Goal: Transaction & Acquisition: Purchase product/service

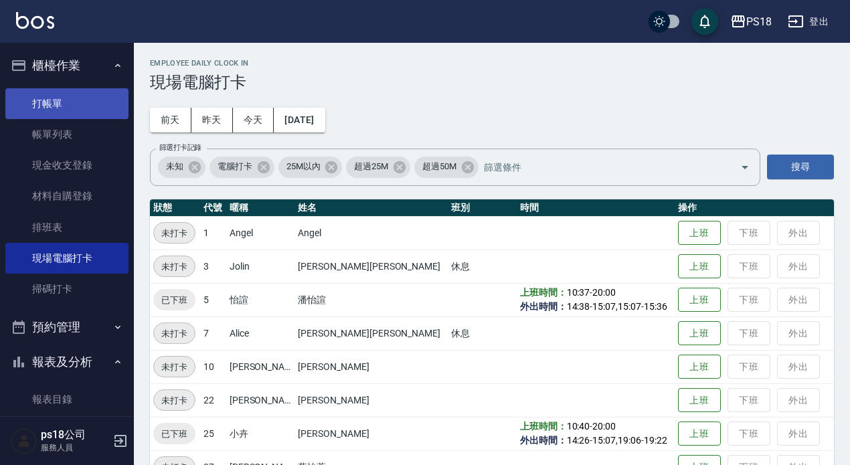
click at [49, 101] on link "打帳單" at bounding box center [66, 103] width 123 height 31
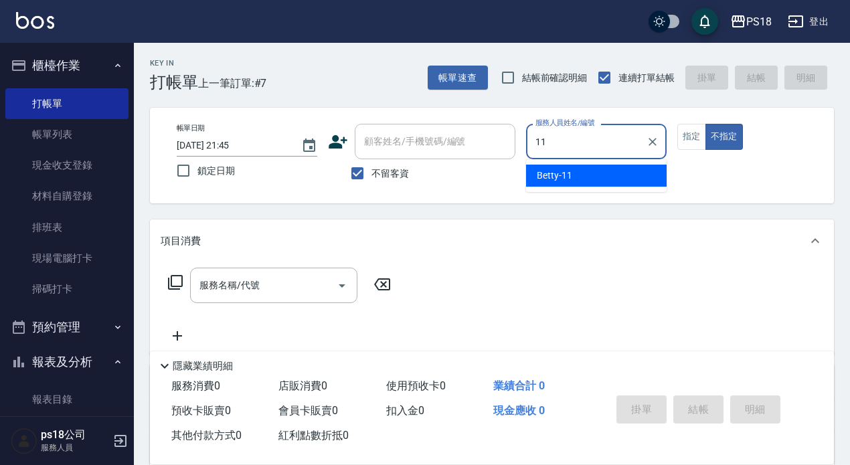
click at [582, 171] on div "Betty -11" at bounding box center [596, 176] width 141 height 22
type input "Betty-11"
click at [210, 285] on div "服務名稱/代號 服務名稱/代號" at bounding box center [273, 285] width 167 height 35
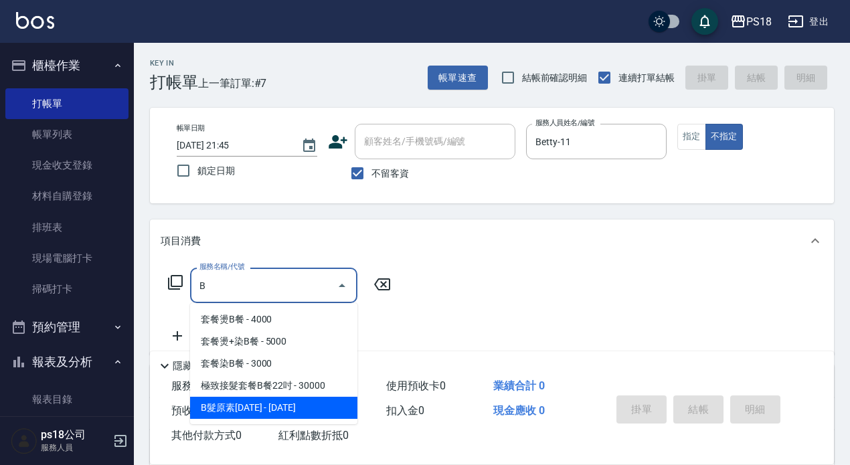
click at [286, 409] on span "B髮原素[DATE] - [DATE]" at bounding box center [273, 408] width 167 height 22
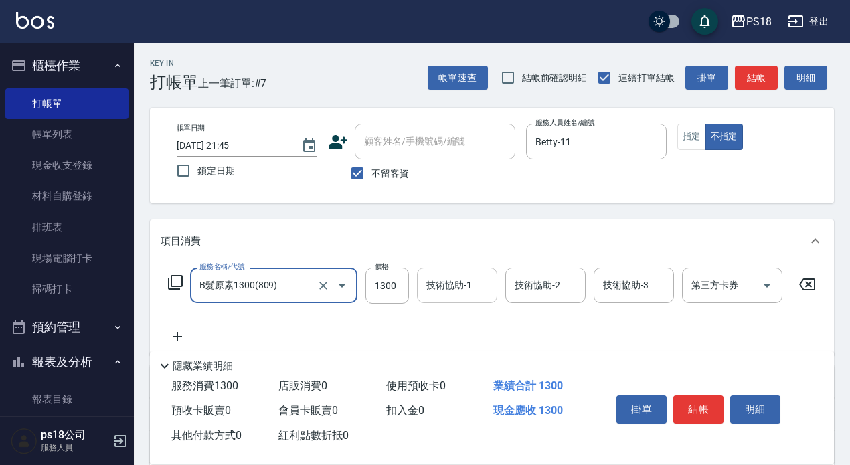
type input "B髮原素1300(809)"
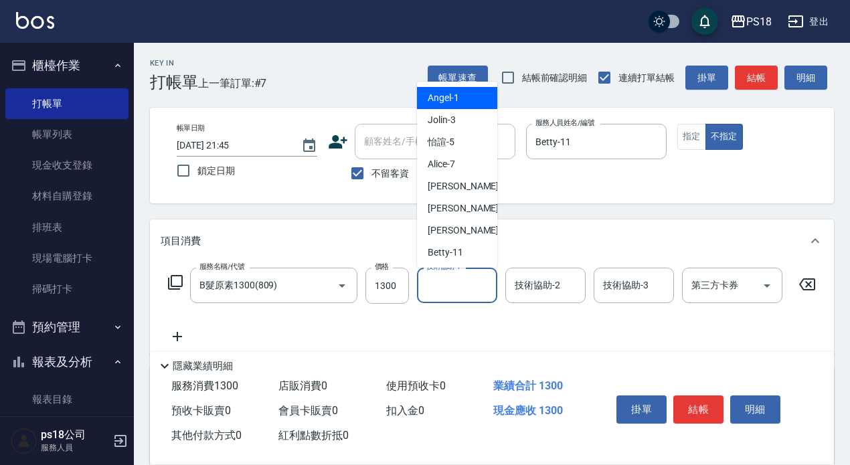
click at [460, 286] on div "技術協助-1 技術協助-1" at bounding box center [457, 285] width 80 height 35
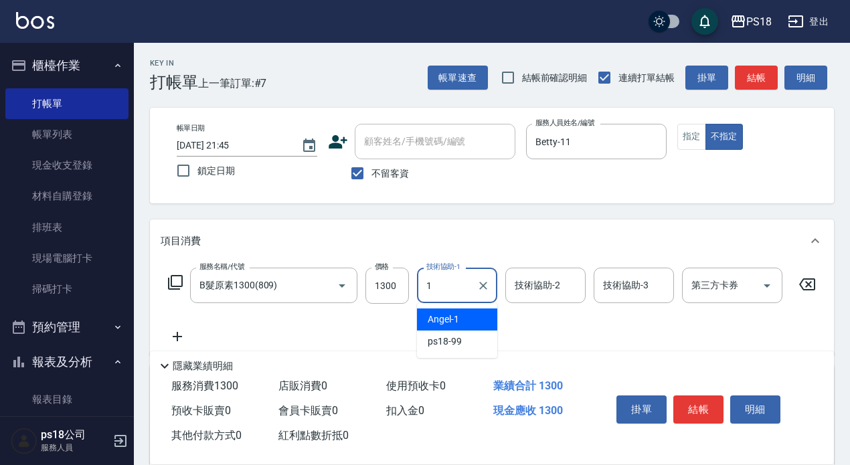
click at [430, 319] on span "[PERSON_NAME] -1" at bounding box center [443, 320] width 31 height 14
type input "[PERSON_NAME]-1"
click at [179, 334] on icon at bounding box center [177, 337] width 33 height 16
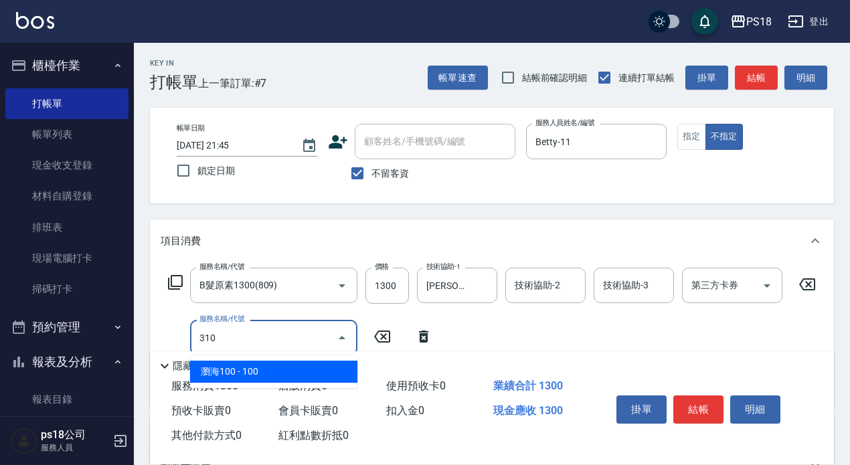
click at [261, 368] on span "瀏海100 - 100" at bounding box center [273, 372] width 167 height 22
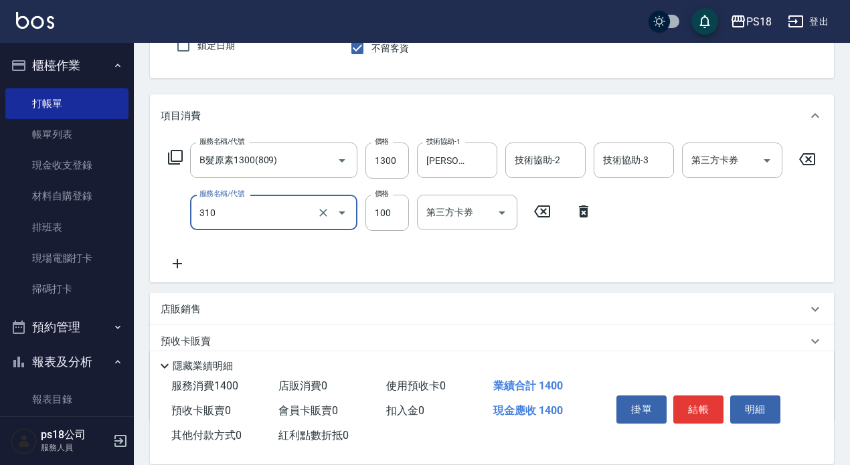
scroll to position [171, 0]
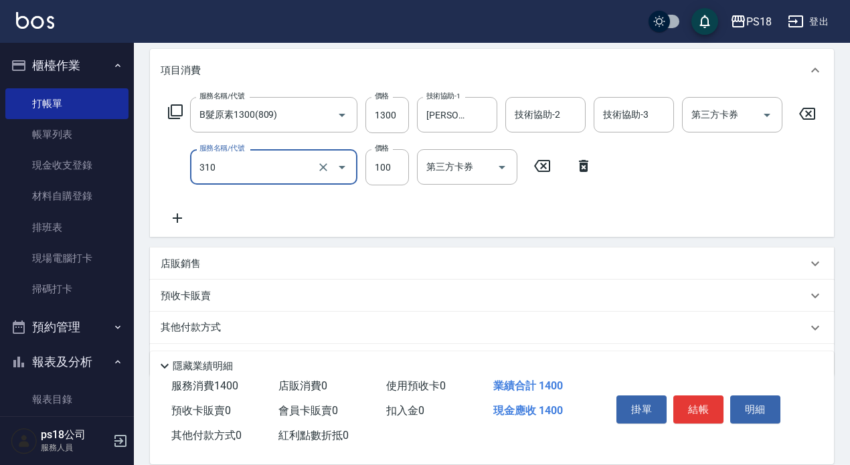
type input "瀏海100(310)"
click at [211, 335] on p "其他付款方式" at bounding box center [194, 328] width 67 height 15
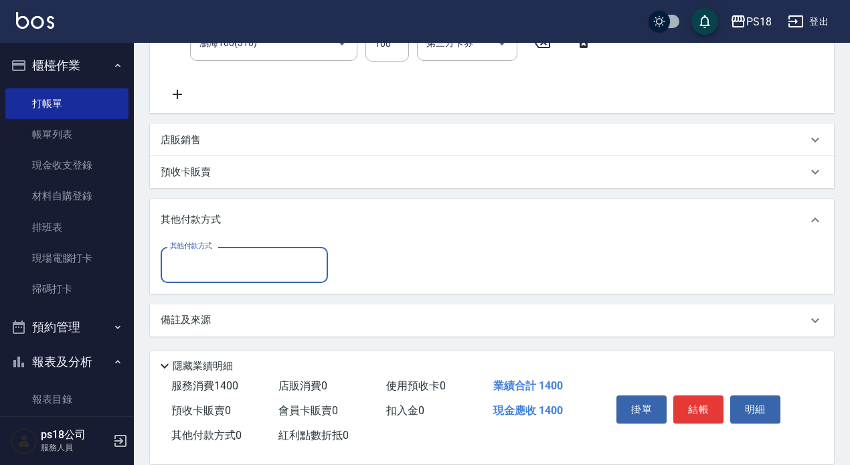
scroll to position [306, 0]
click at [177, 260] on input "其他付款方式" at bounding box center [244, 264] width 155 height 23
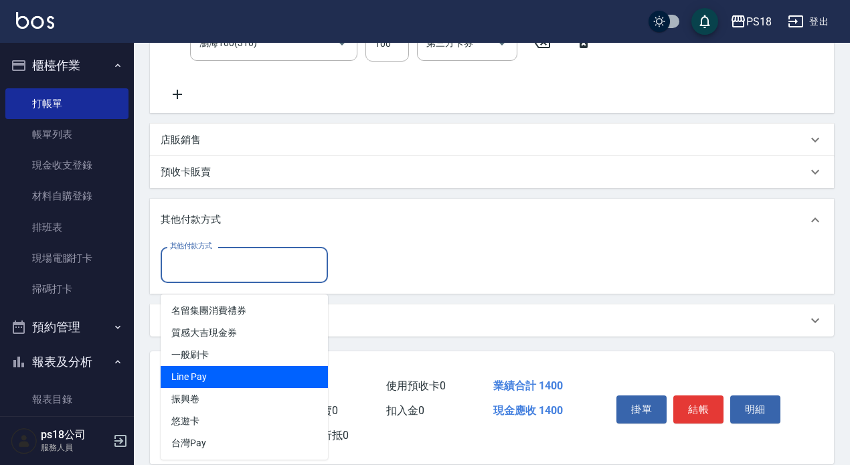
click at [211, 366] on span "Line Pay" at bounding box center [244, 377] width 167 height 22
type input "Line Pay"
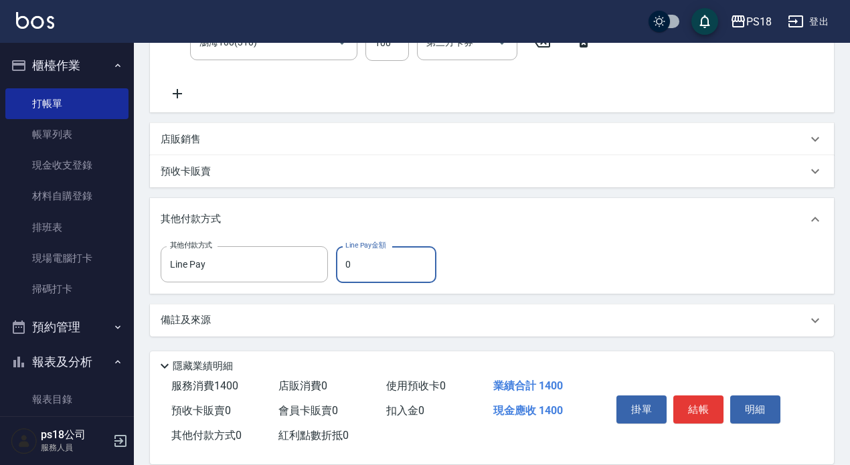
click at [342, 270] on input "0" at bounding box center [386, 264] width 100 height 36
type input "1400"
click at [693, 401] on button "結帳" at bounding box center [698, 410] width 50 height 28
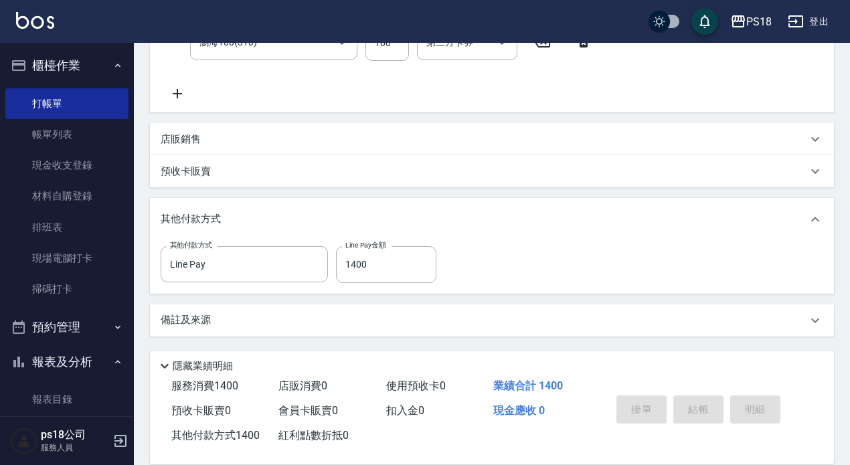
type input "[DATE] 21:46"
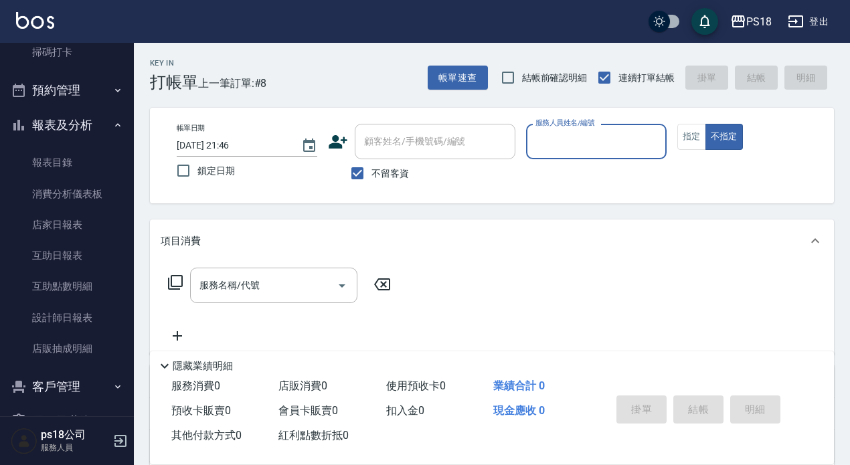
scroll to position [248, 0]
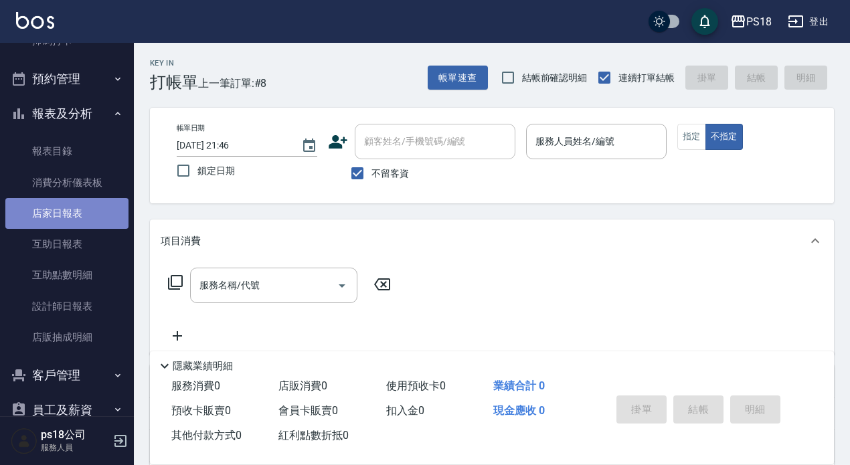
click at [74, 209] on link "店家日報表" at bounding box center [66, 213] width 123 height 31
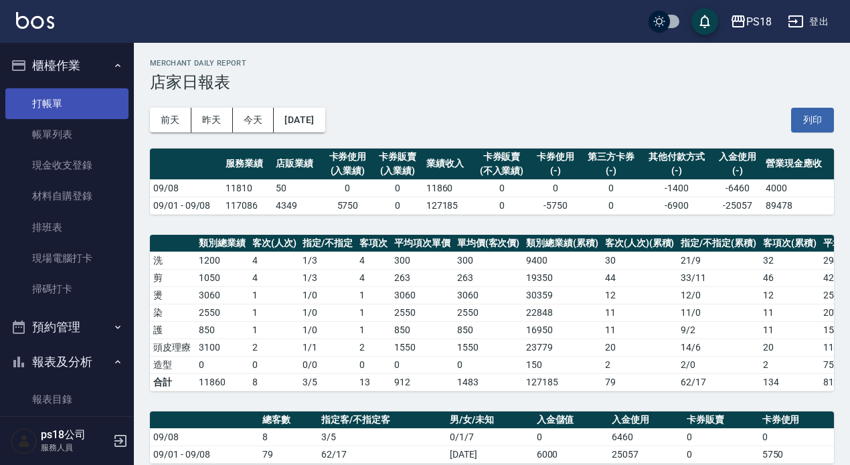
click at [56, 106] on link "打帳單" at bounding box center [66, 103] width 123 height 31
